Goal: Transaction & Acquisition: Purchase product/service

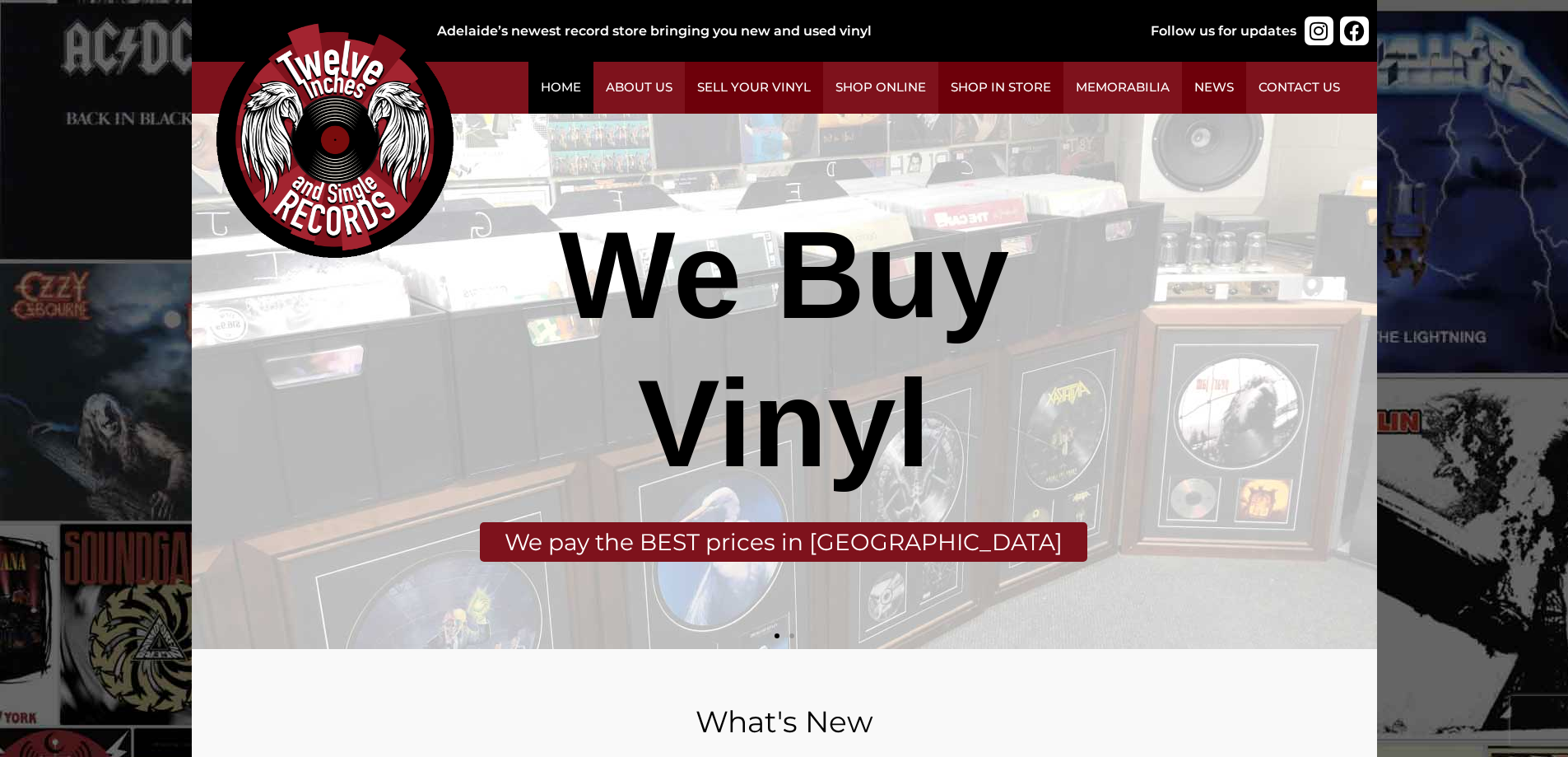
click at [544, 86] on link "Home" at bounding box center [560, 87] width 65 height 52
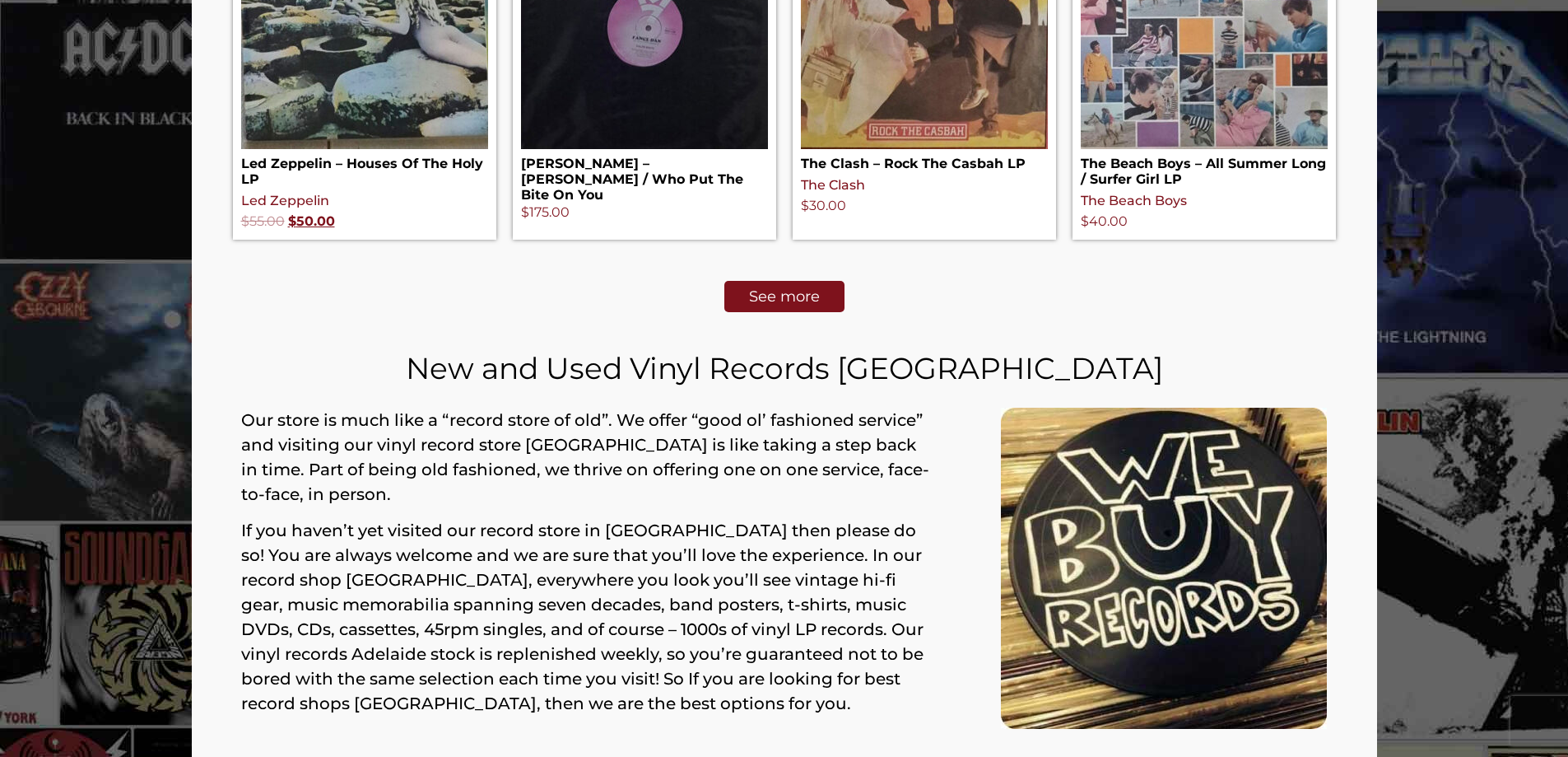
scroll to position [988, 0]
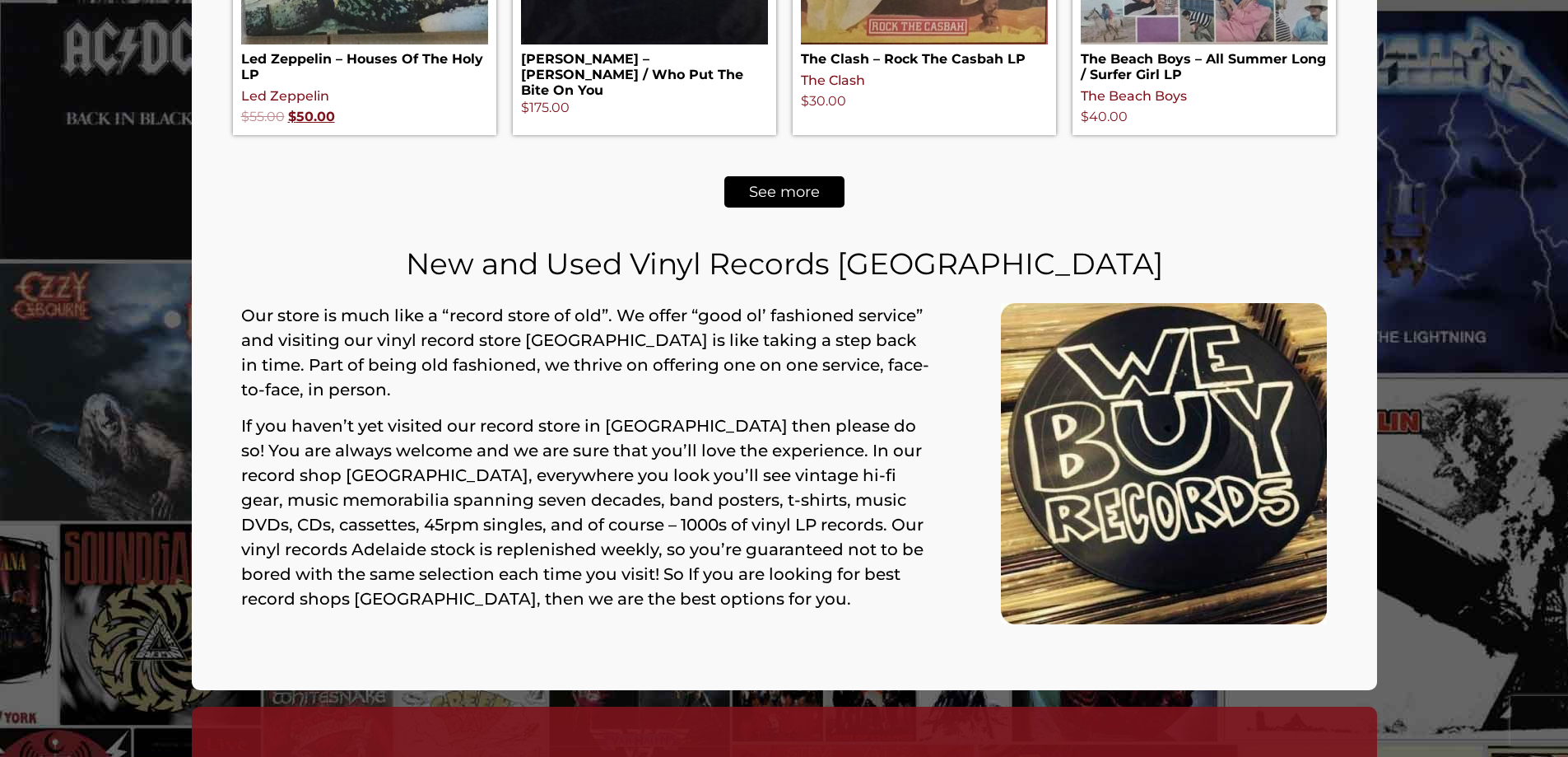
click at [786, 181] on link "See more" at bounding box center [784, 191] width 120 height 31
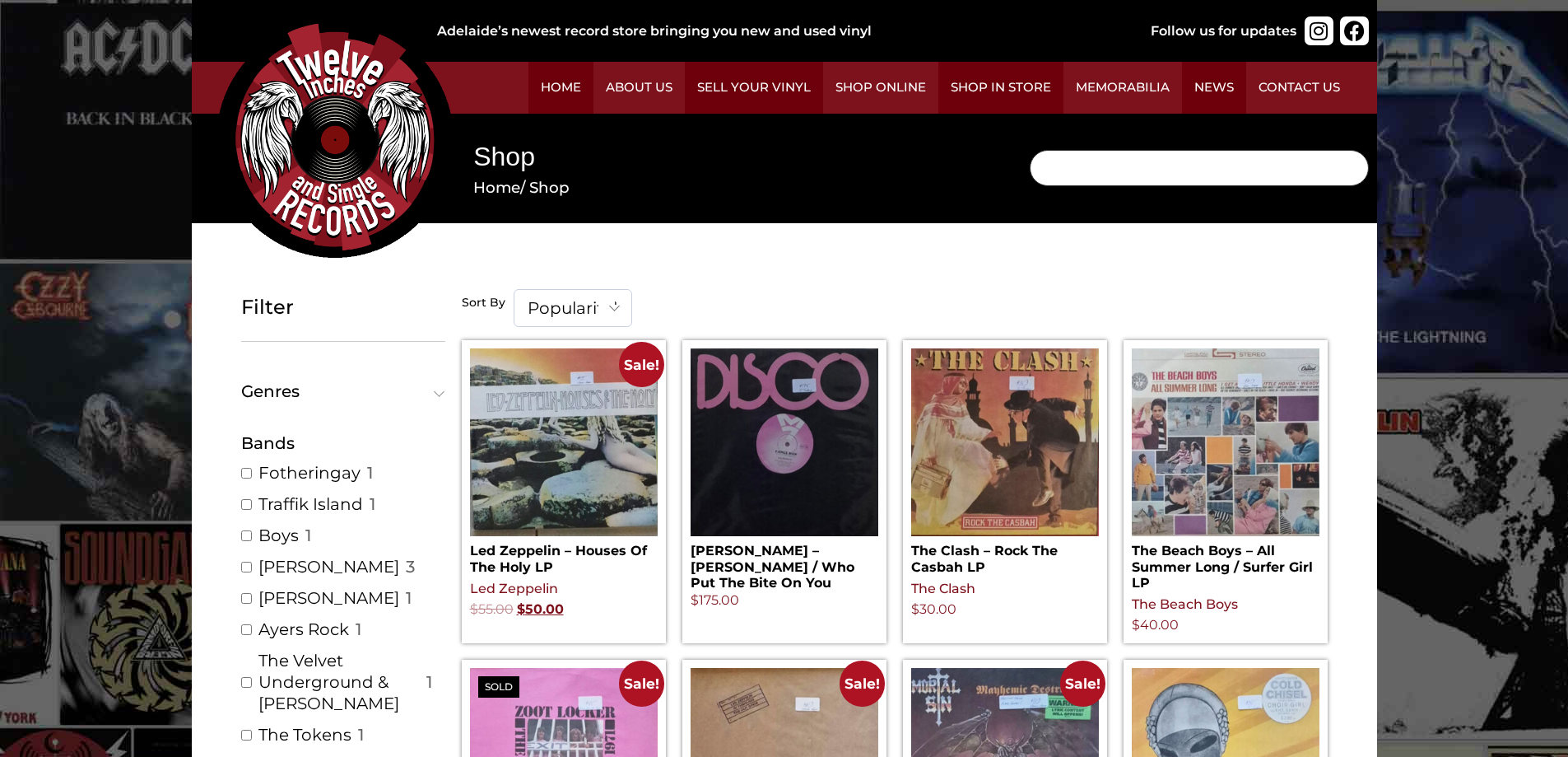
click at [1096, 164] on input "Search" at bounding box center [1199, 168] width 339 height 36
type input "[PERSON_NAME]"
